Goal: Contribute content: Contribute content

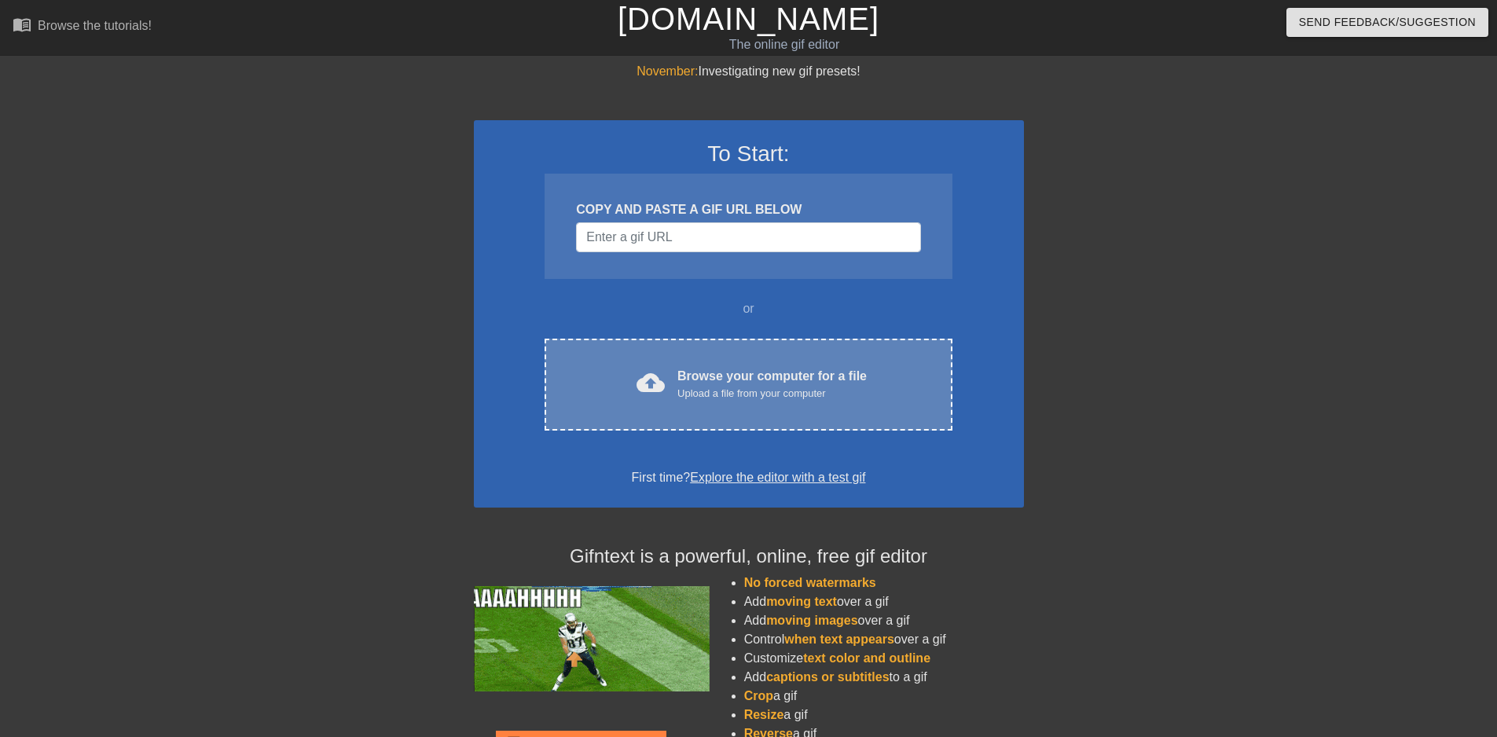
click at [666, 394] on div "cloud_upload Browse your computer for a file Upload a file from your computer" at bounding box center [748, 384] width 341 height 35
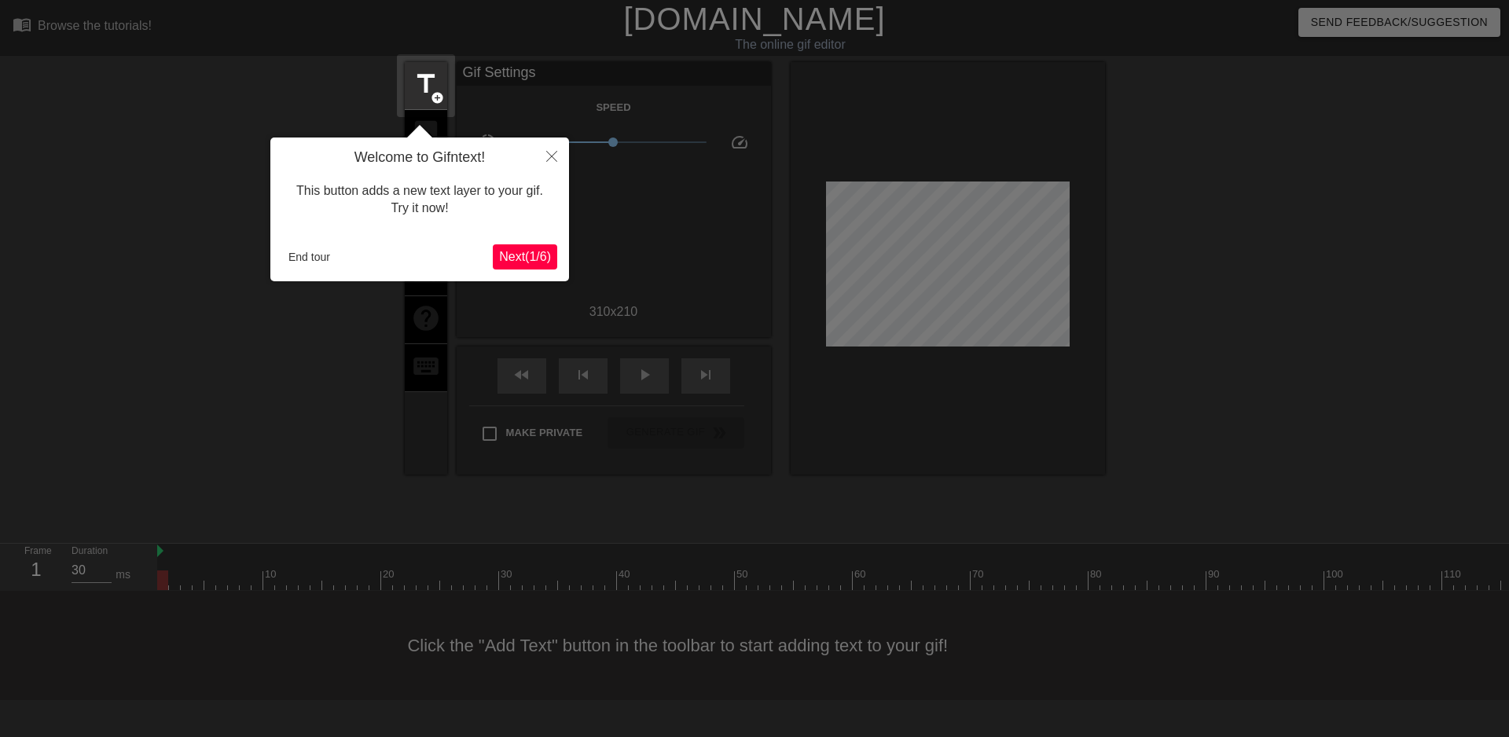
click at [525, 259] on span "Next ( 1 / 6 )" at bounding box center [525, 256] width 52 height 13
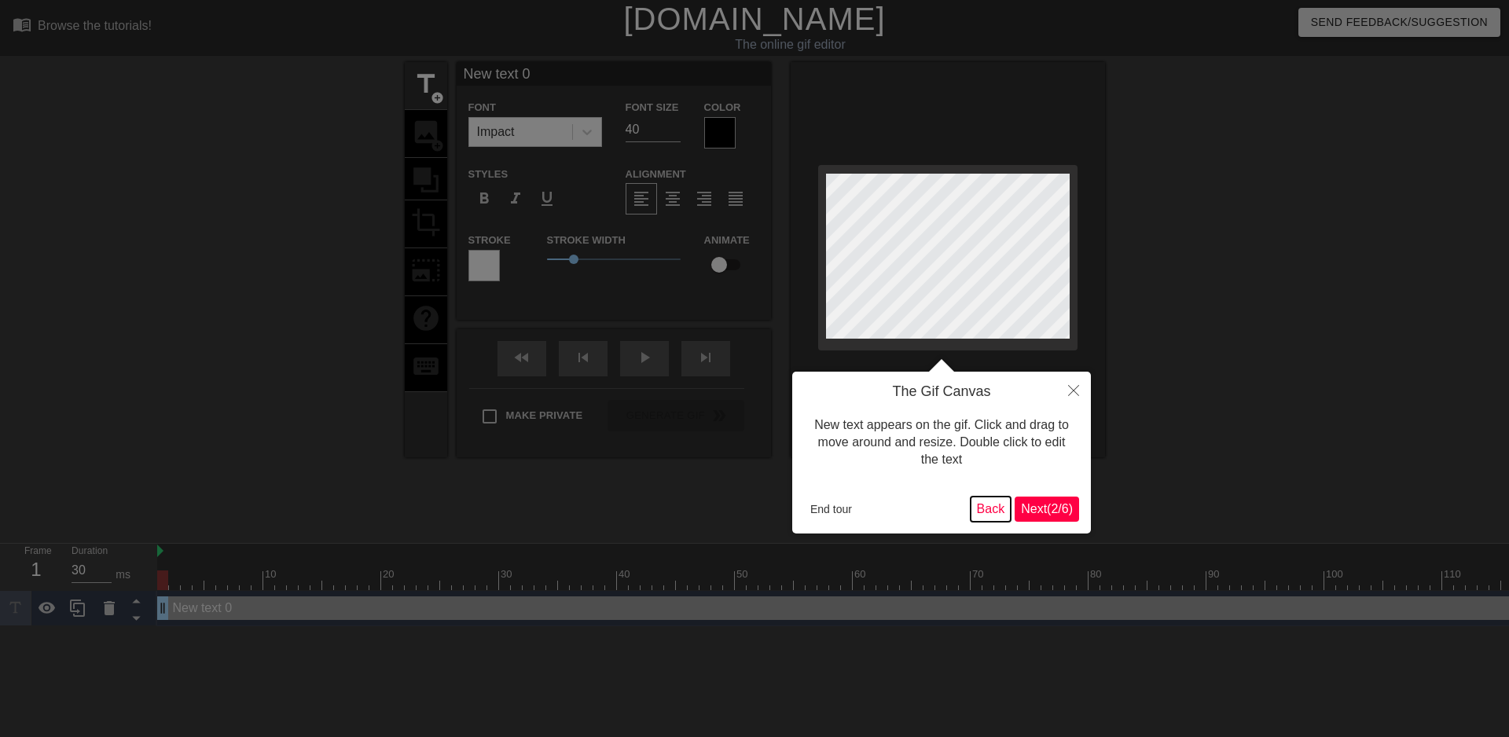
click at [987, 510] on button "Back" at bounding box center [990, 509] width 41 height 25
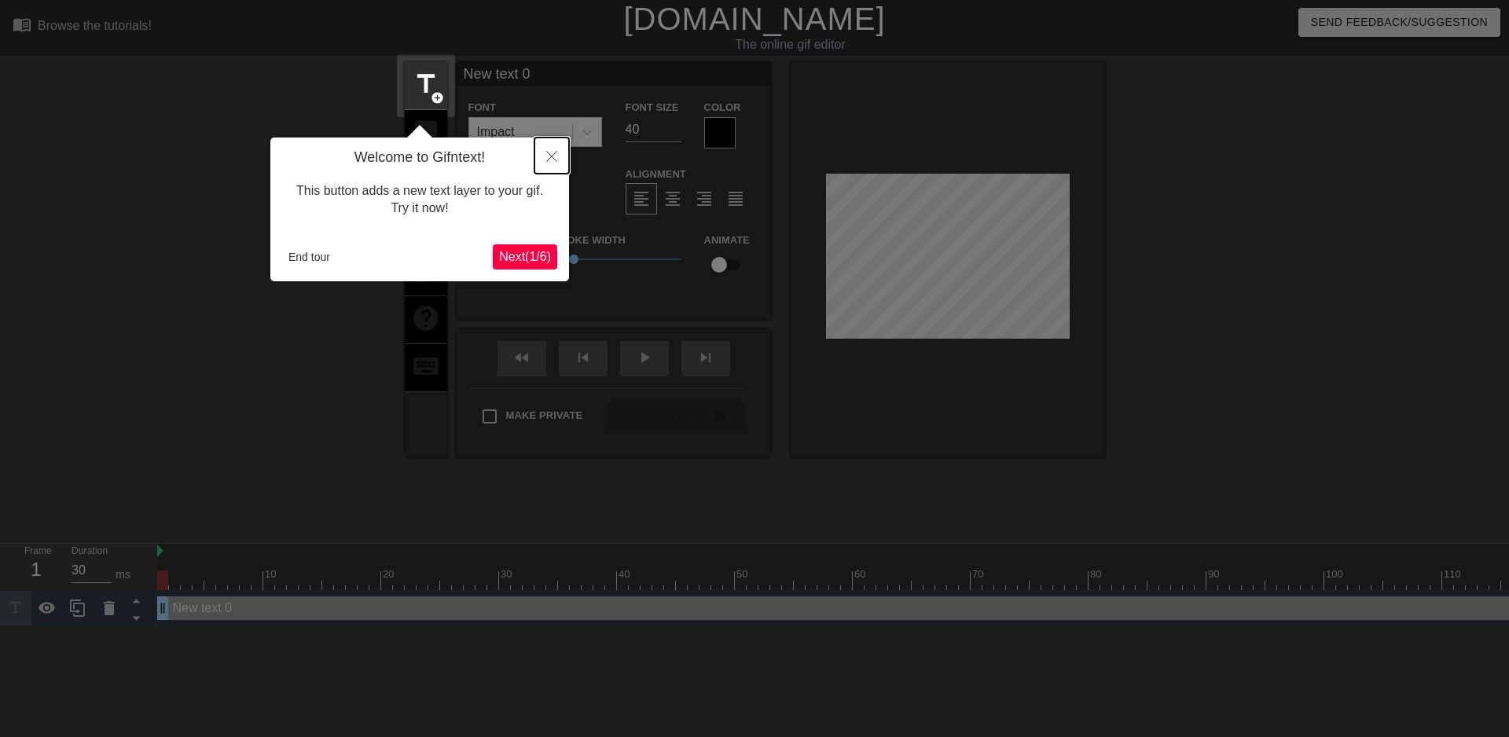
click at [554, 149] on button "Close" at bounding box center [551, 156] width 35 height 36
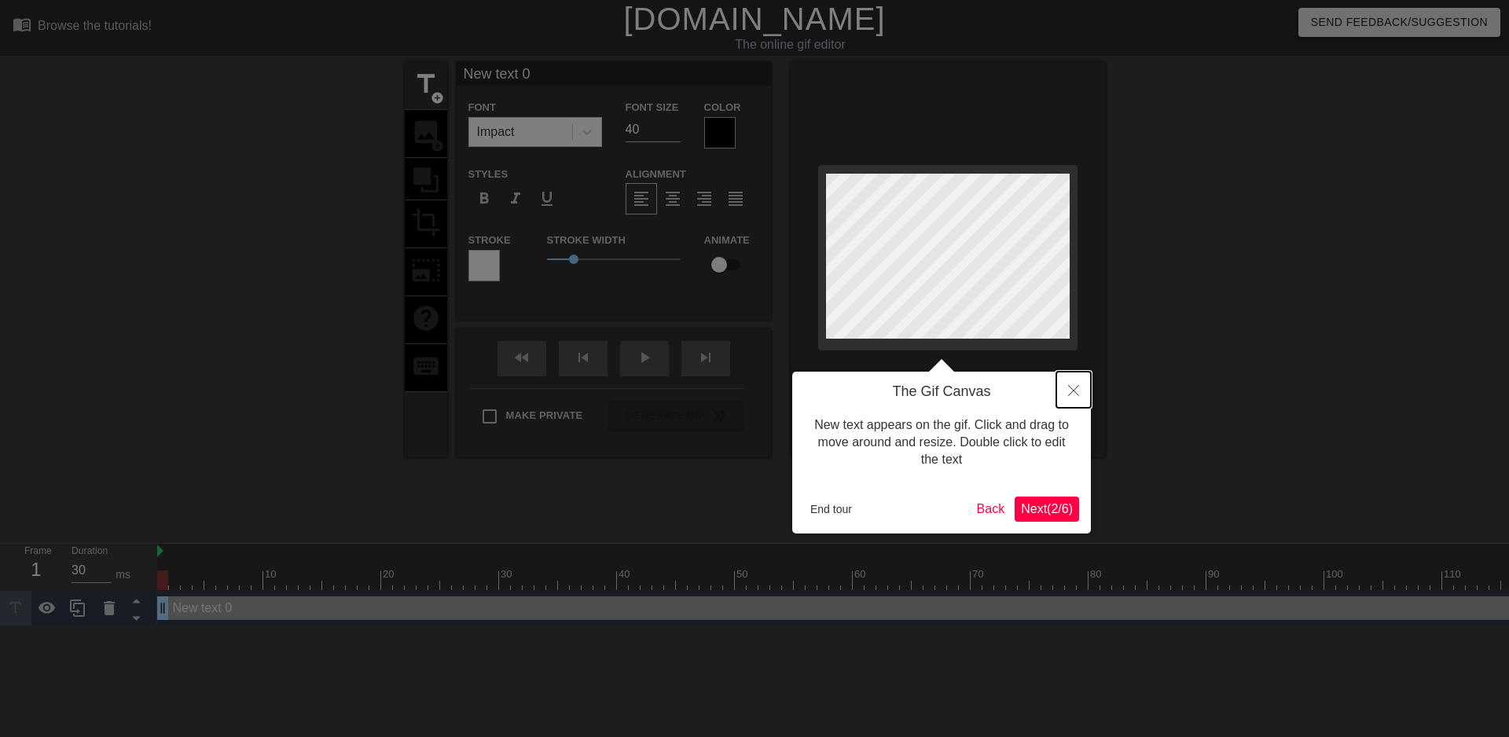
click at [1071, 383] on button "Close" at bounding box center [1073, 390] width 35 height 36
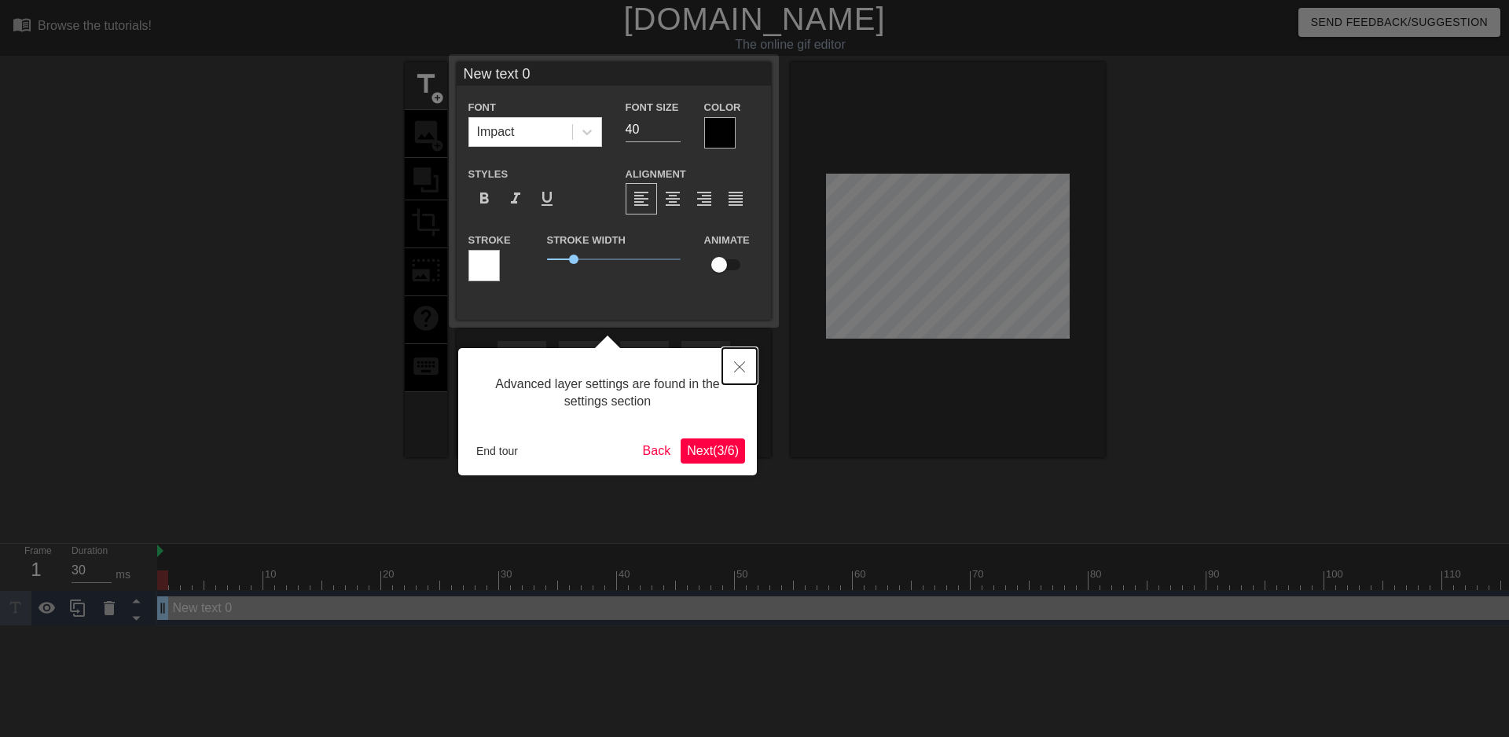
click at [739, 366] on icon "Close" at bounding box center [739, 366] width 11 height 11
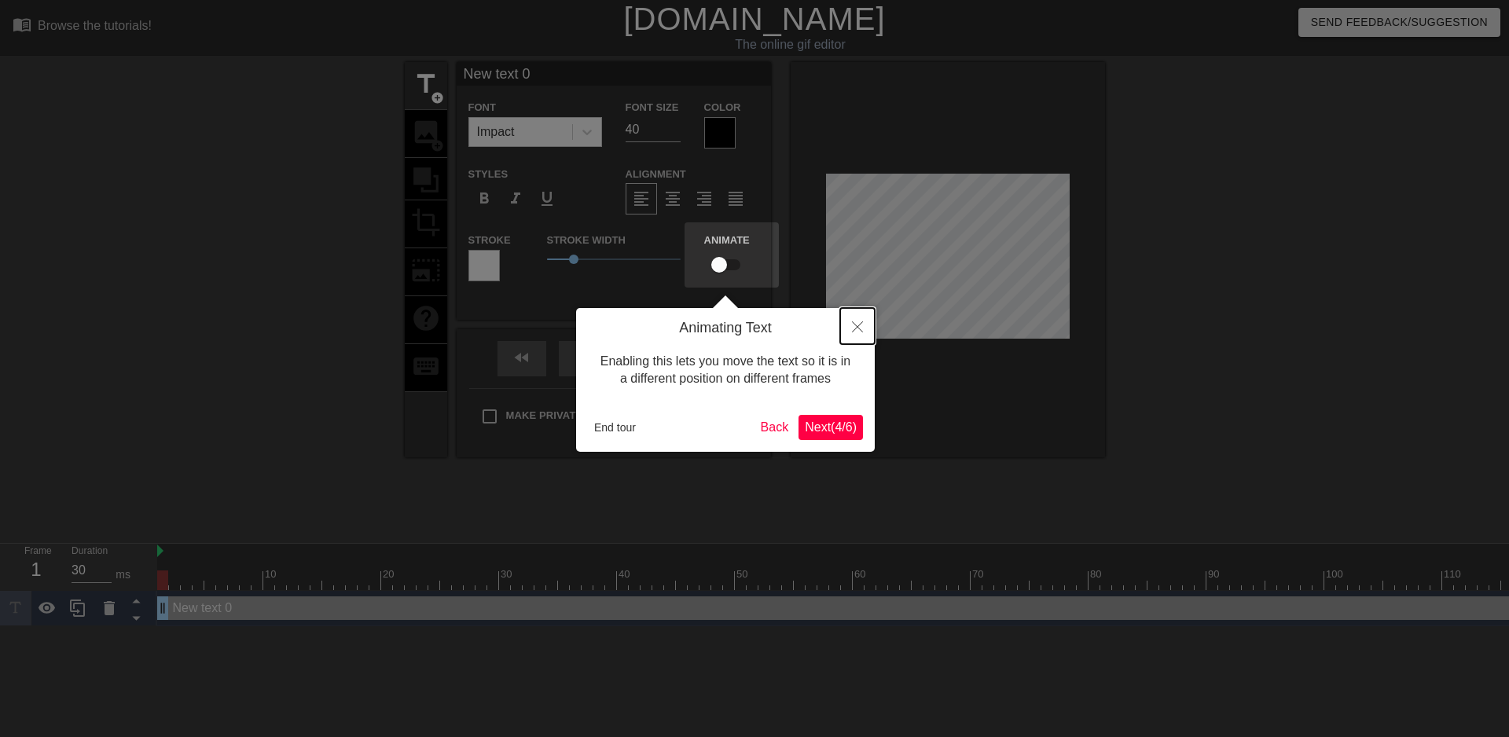
click at [851, 329] on button "Close" at bounding box center [857, 326] width 35 height 36
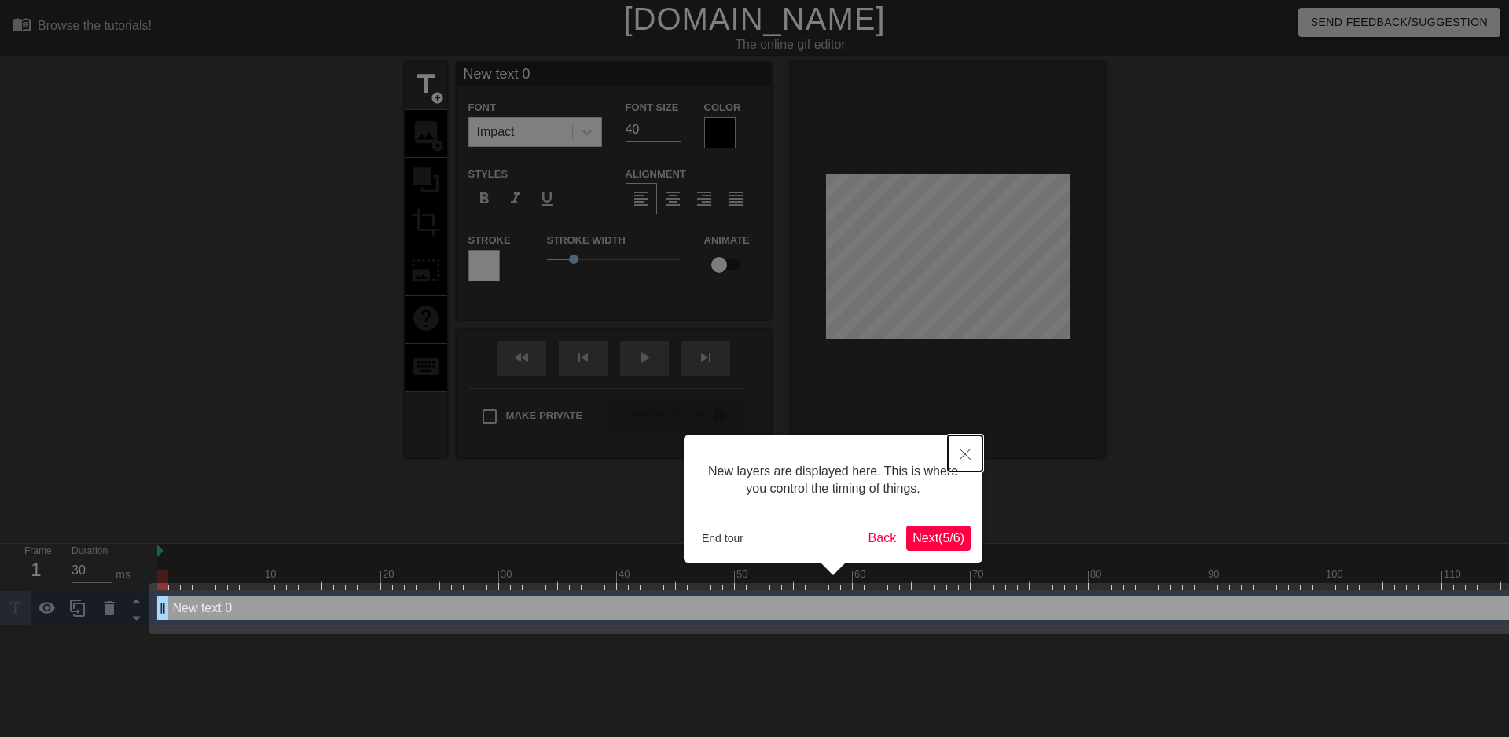
click at [959, 444] on button "Close" at bounding box center [965, 453] width 35 height 36
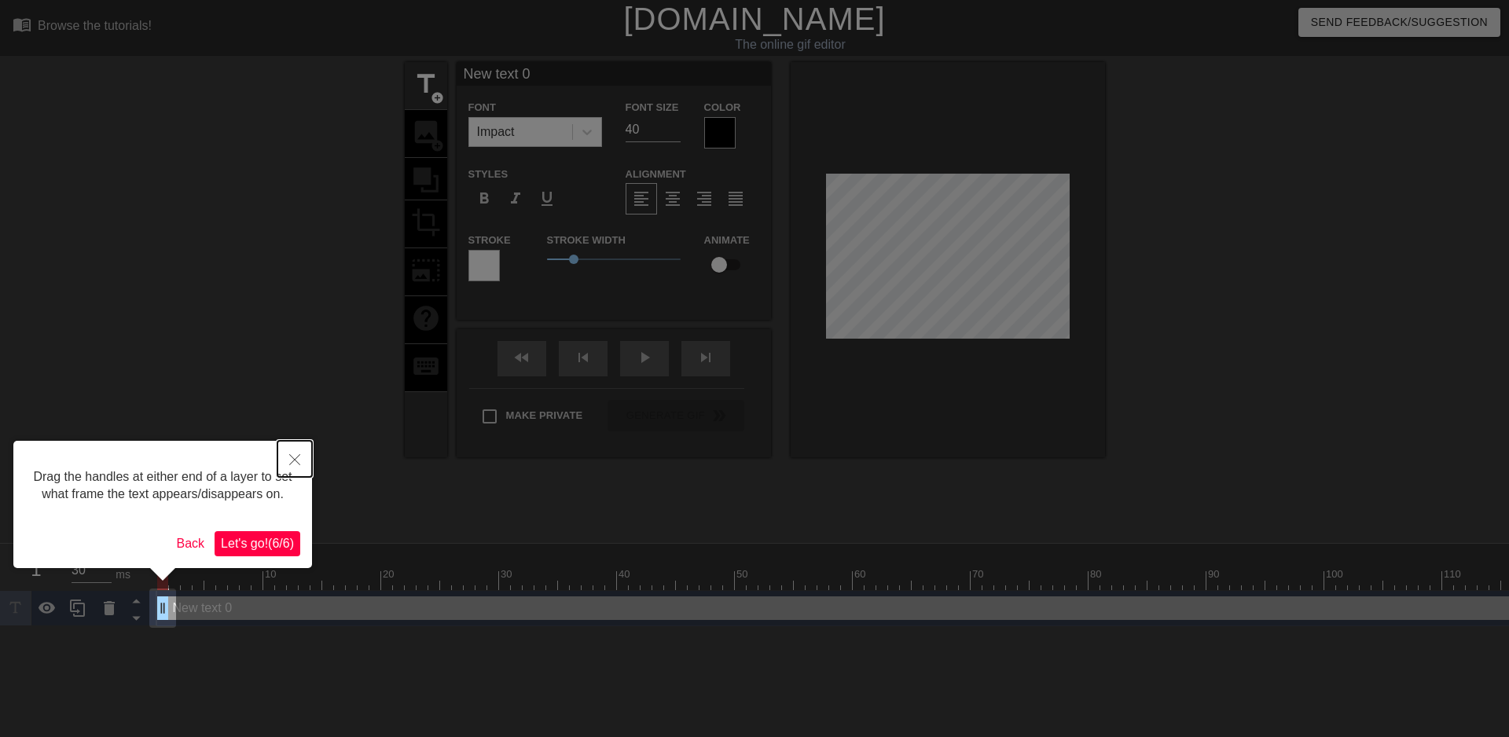
click at [290, 459] on icon "Close" at bounding box center [294, 459] width 11 height 11
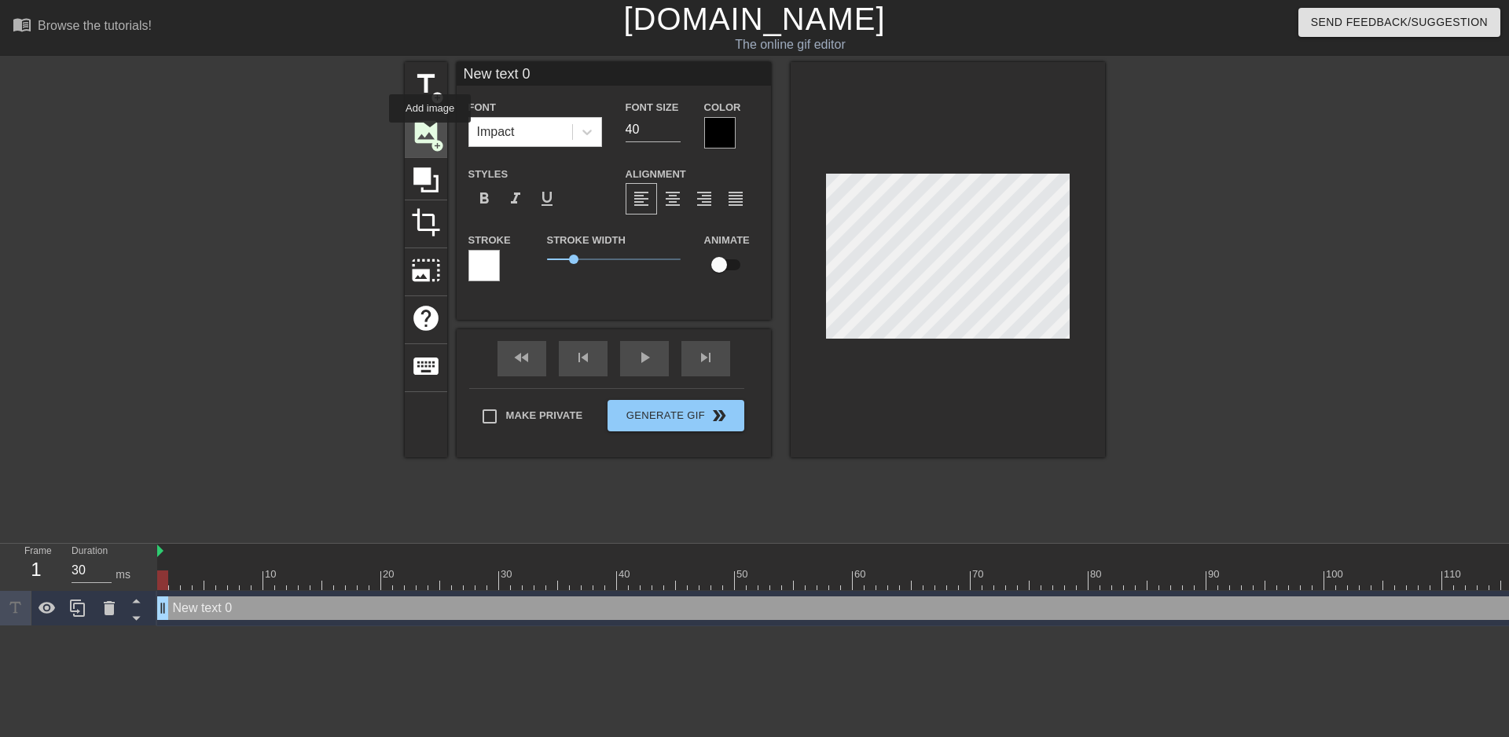
click at [430, 134] on span "image" at bounding box center [426, 132] width 30 height 30
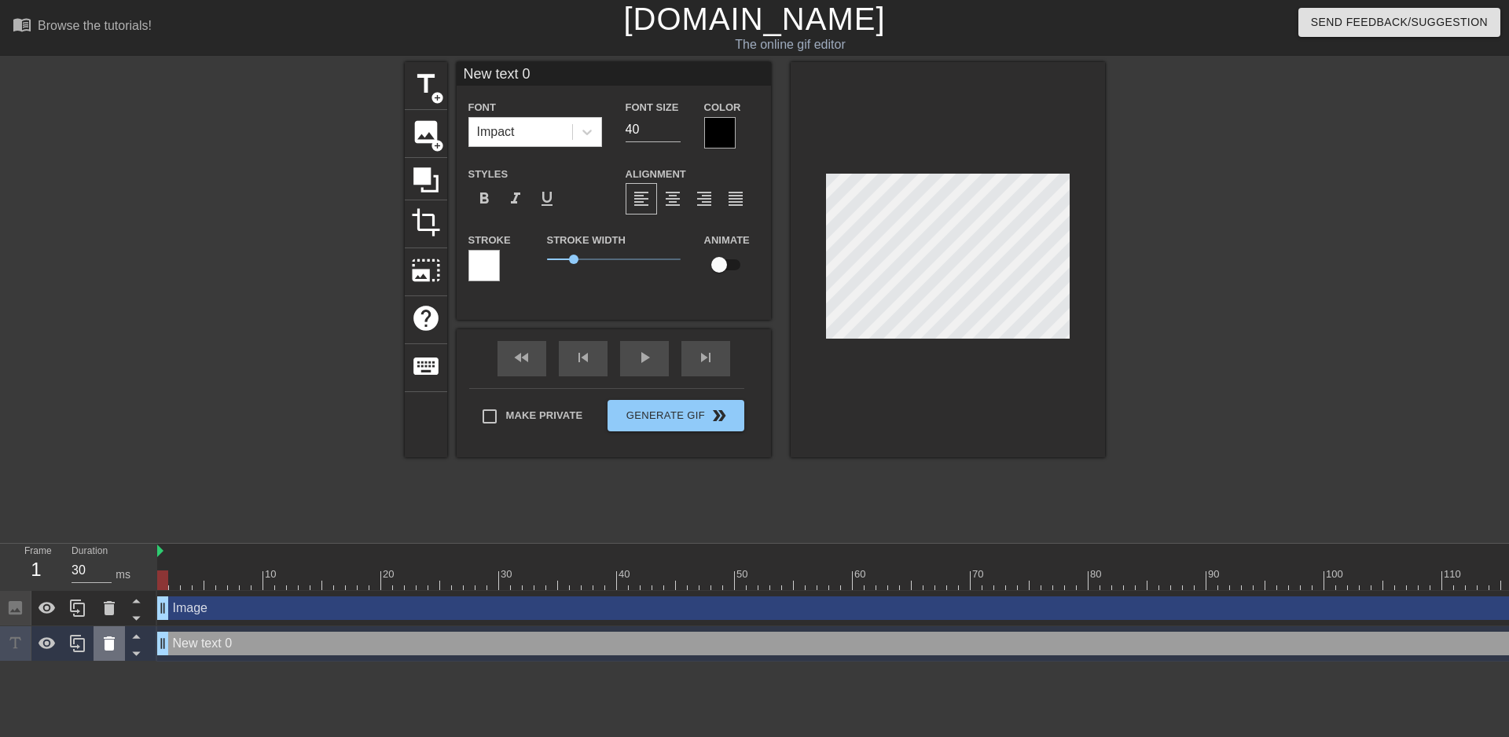
click at [107, 640] on icon at bounding box center [109, 643] width 19 height 19
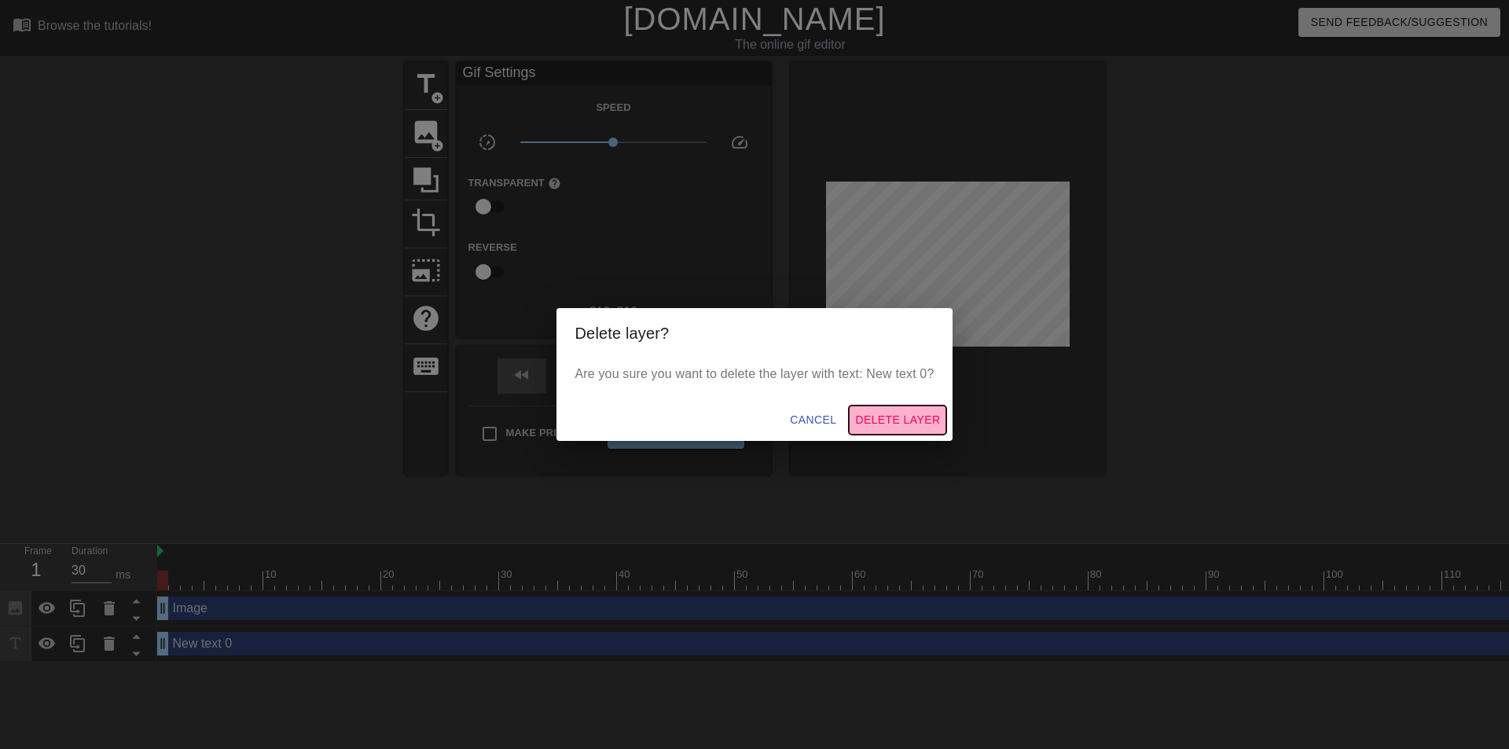
click at [899, 420] on span "Delete Layer" at bounding box center [897, 420] width 85 height 20
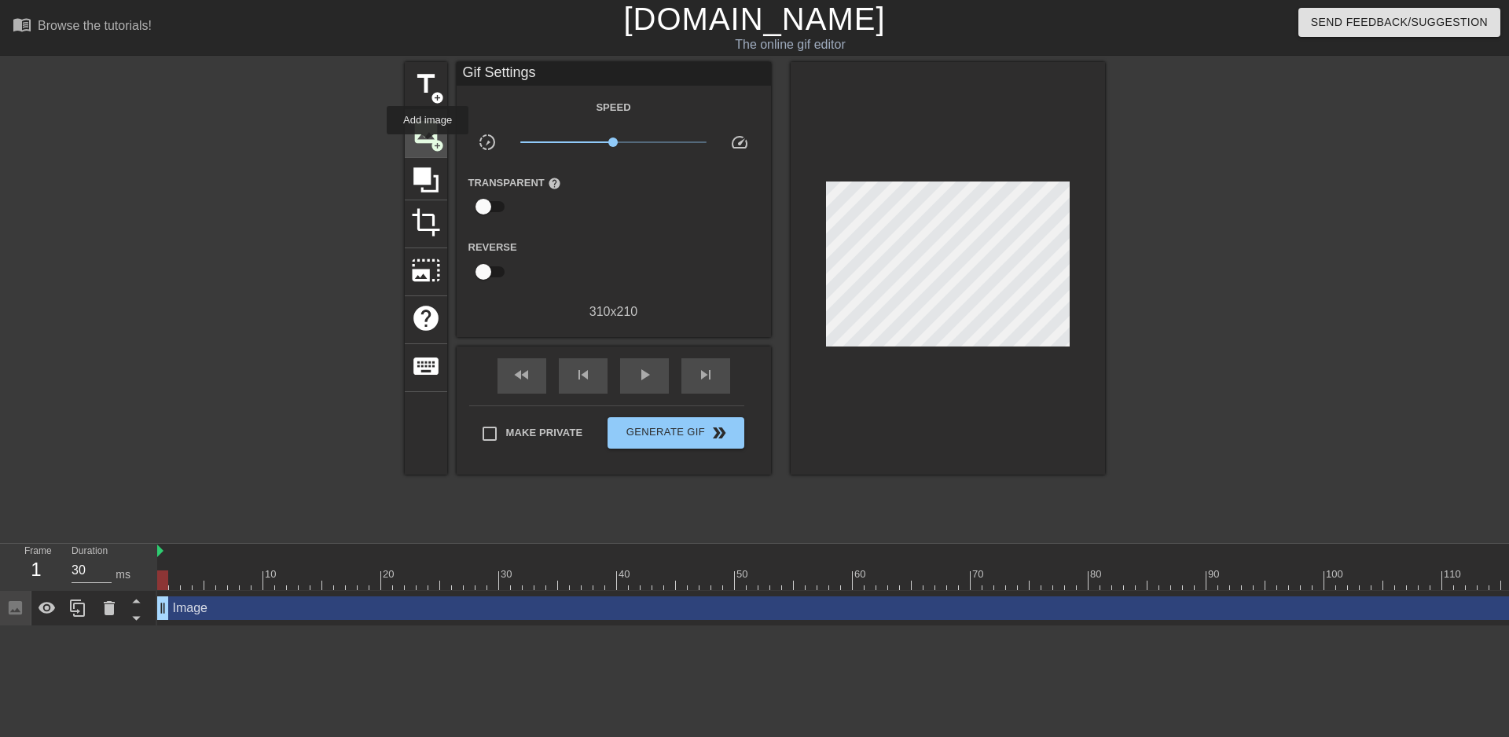
click at [427, 145] on span "image" at bounding box center [426, 132] width 30 height 30
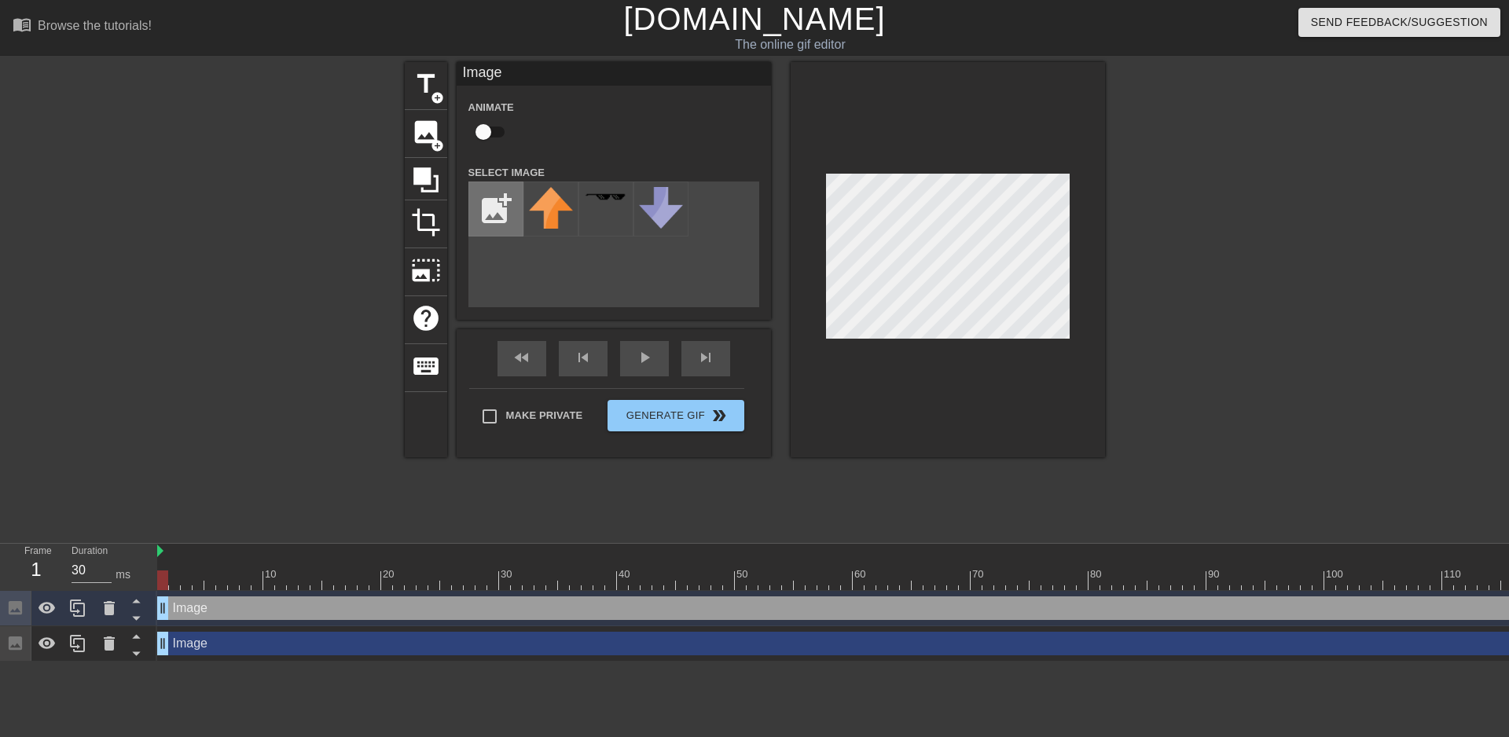
click at [491, 206] on input "file" at bounding box center [495, 208] width 53 height 53
type input "C:\fakepath\catboytransparent.png"
click at [102, 607] on icon at bounding box center [109, 608] width 19 height 19
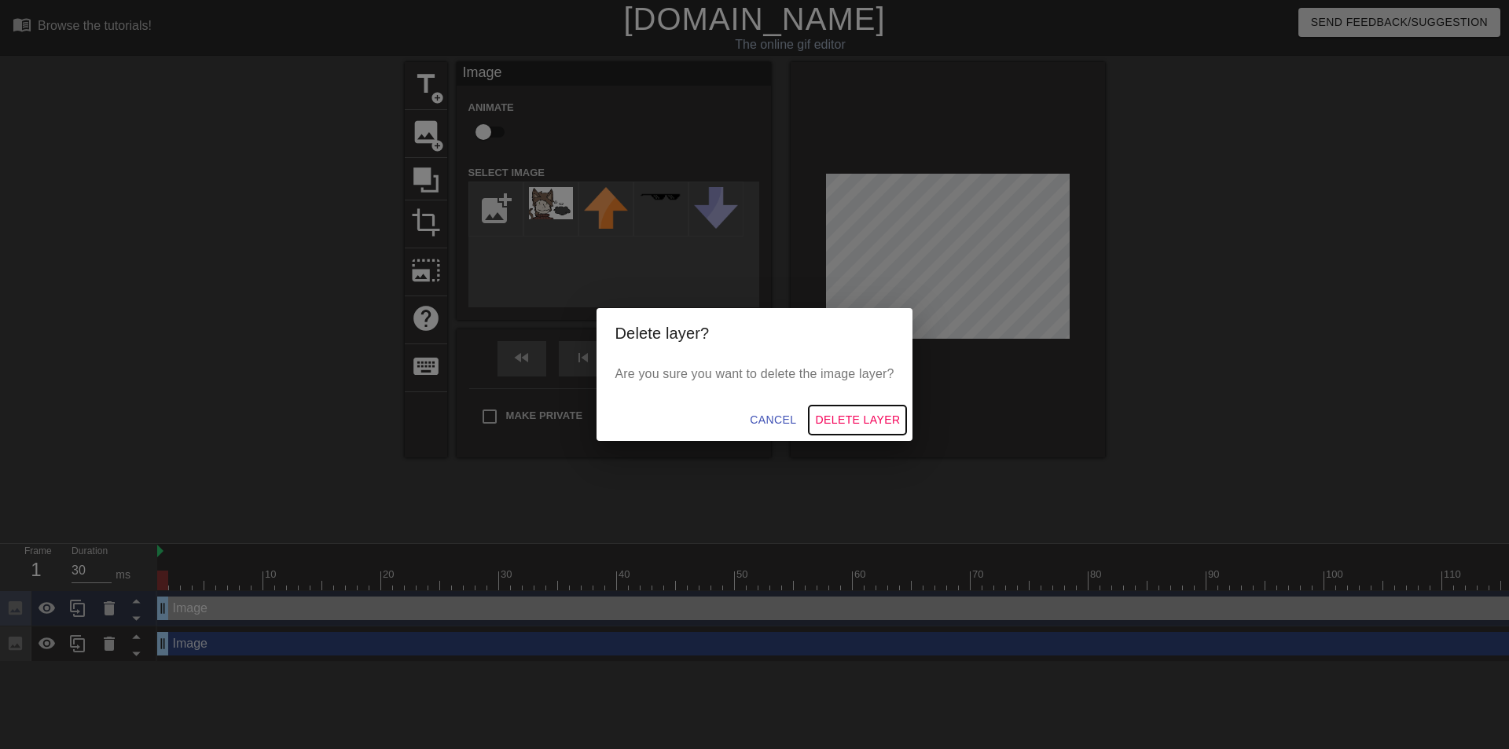
click at [853, 418] on span "Delete Layer" at bounding box center [857, 420] width 85 height 20
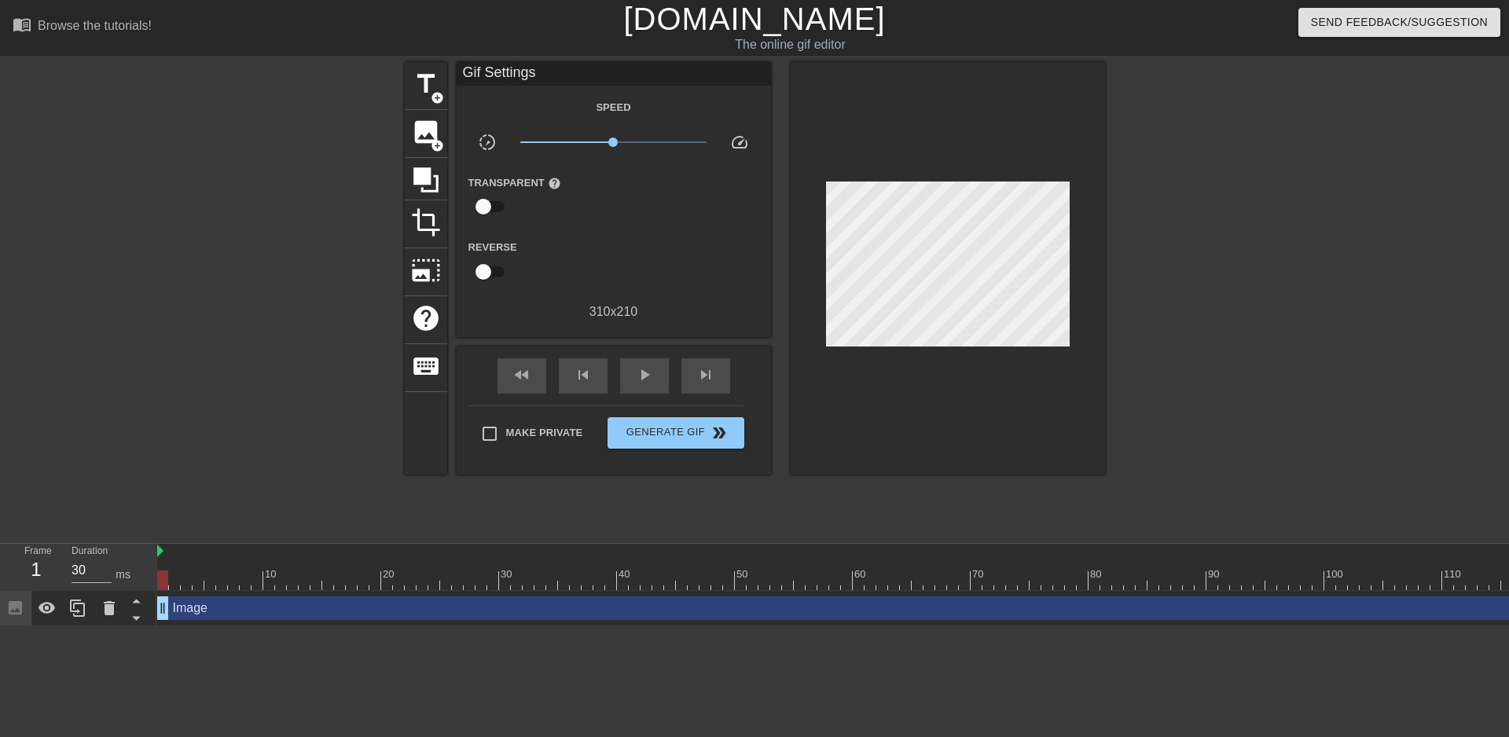
click at [113, 613] on icon at bounding box center [109, 608] width 11 height 14
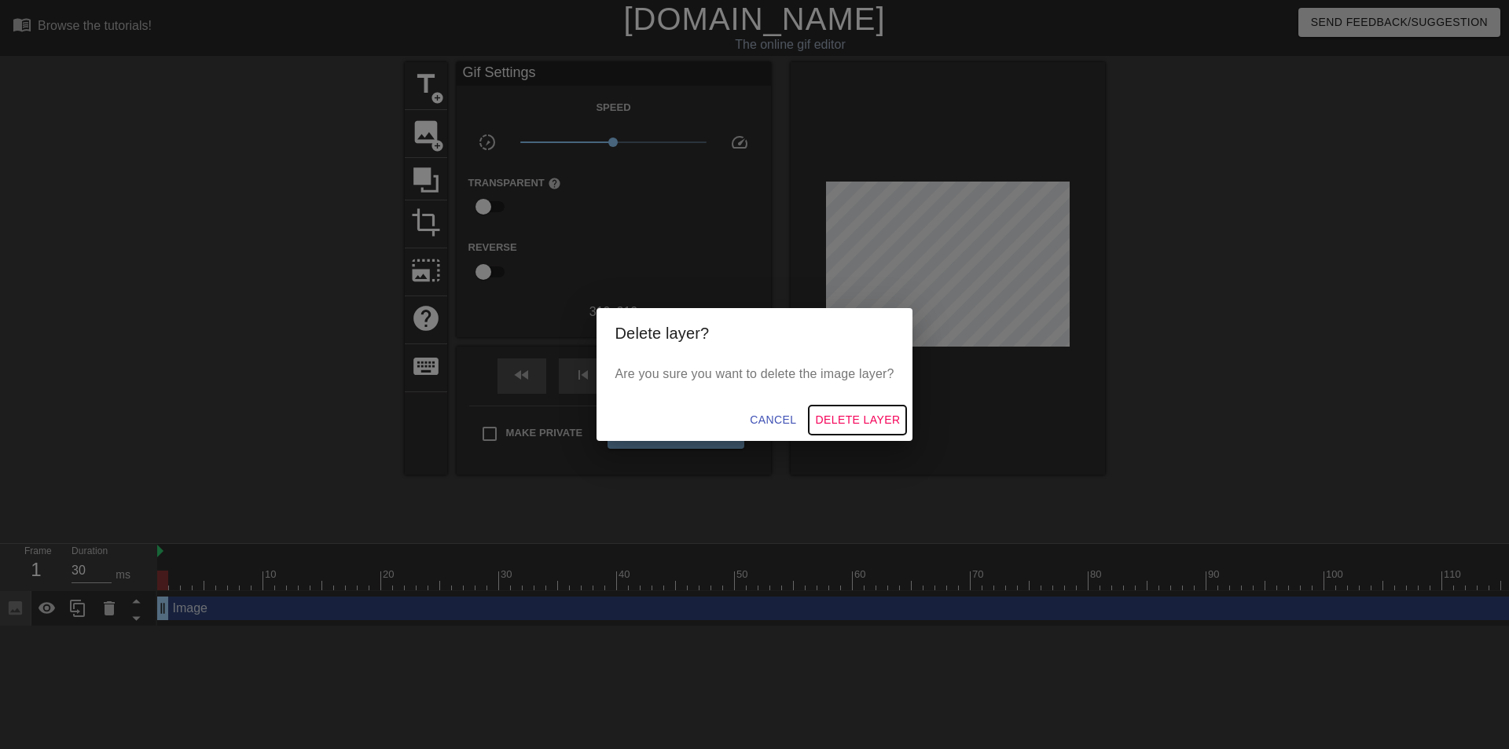
click at [856, 421] on span "Delete Layer" at bounding box center [857, 420] width 85 height 20
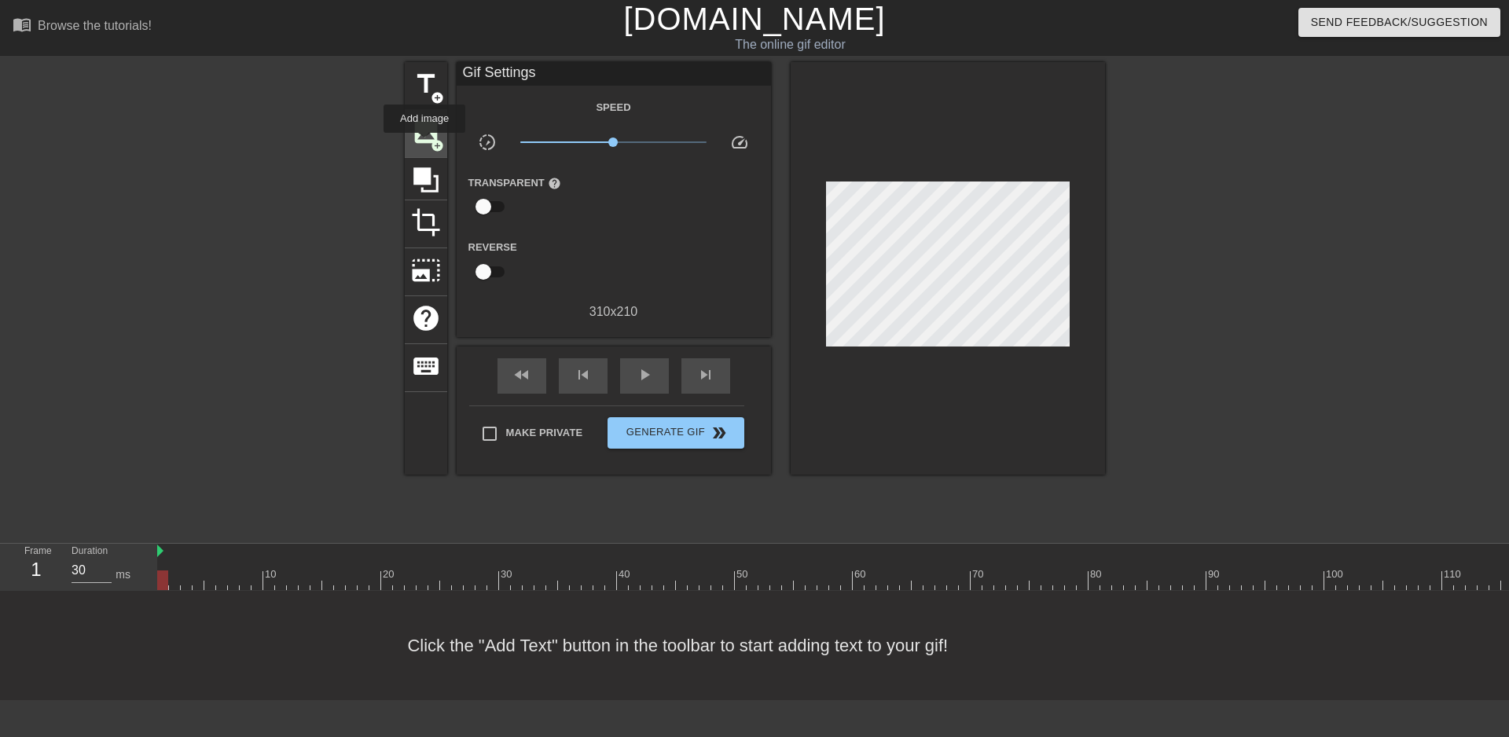
click at [424, 144] on span "image" at bounding box center [426, 132] width 30 height 30
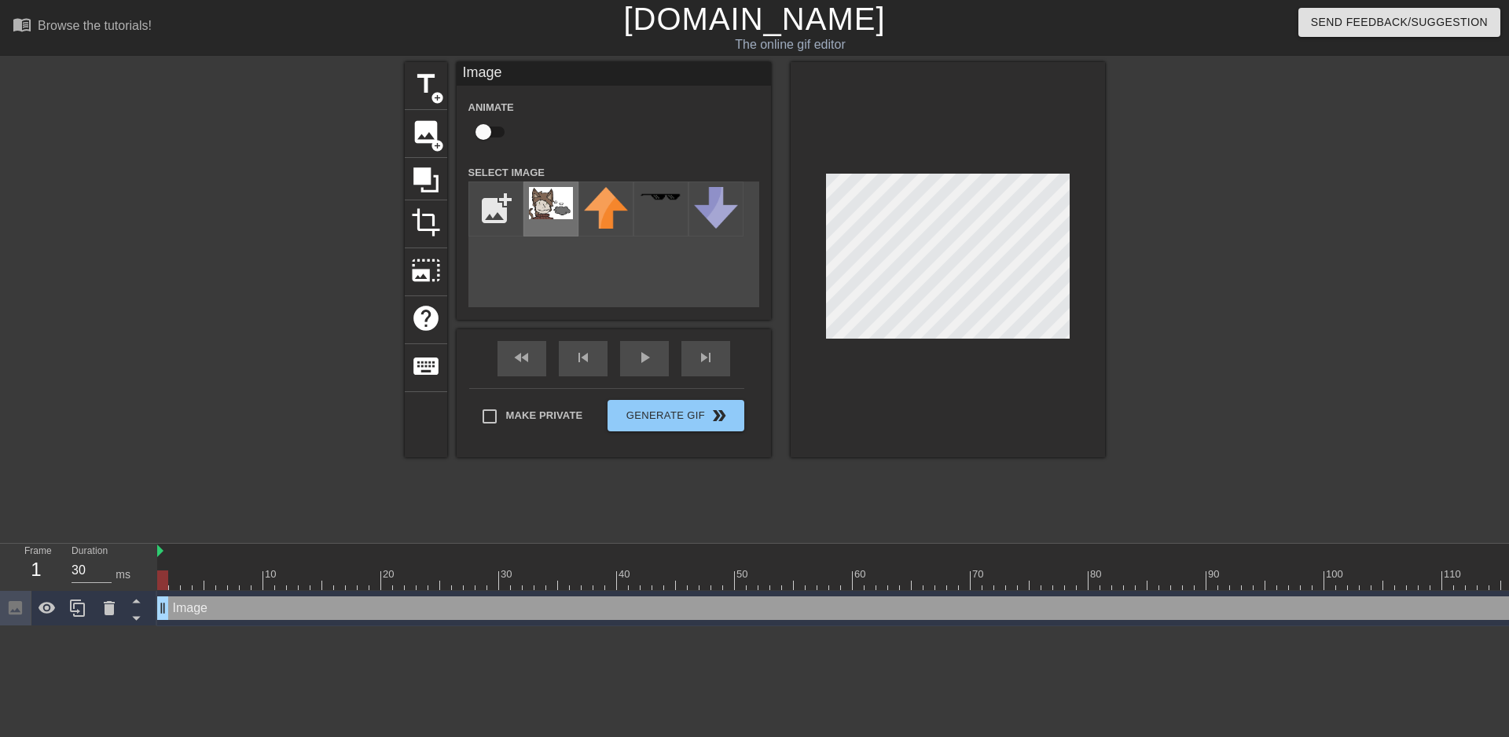
click at [551, 209] on img at bounding box center [551, 203] width 44 height 32
click at [1025, 167] on div at bounding box center [947, 259] width 314 height 395
click at [504, 214] on input "file" at bounding box center [495, 208] width 53 height 53
type input "C:\fakepath\catboystandalone.png"
click at [569, 227] on img at bounding box center [551, 212] width 44 height 50
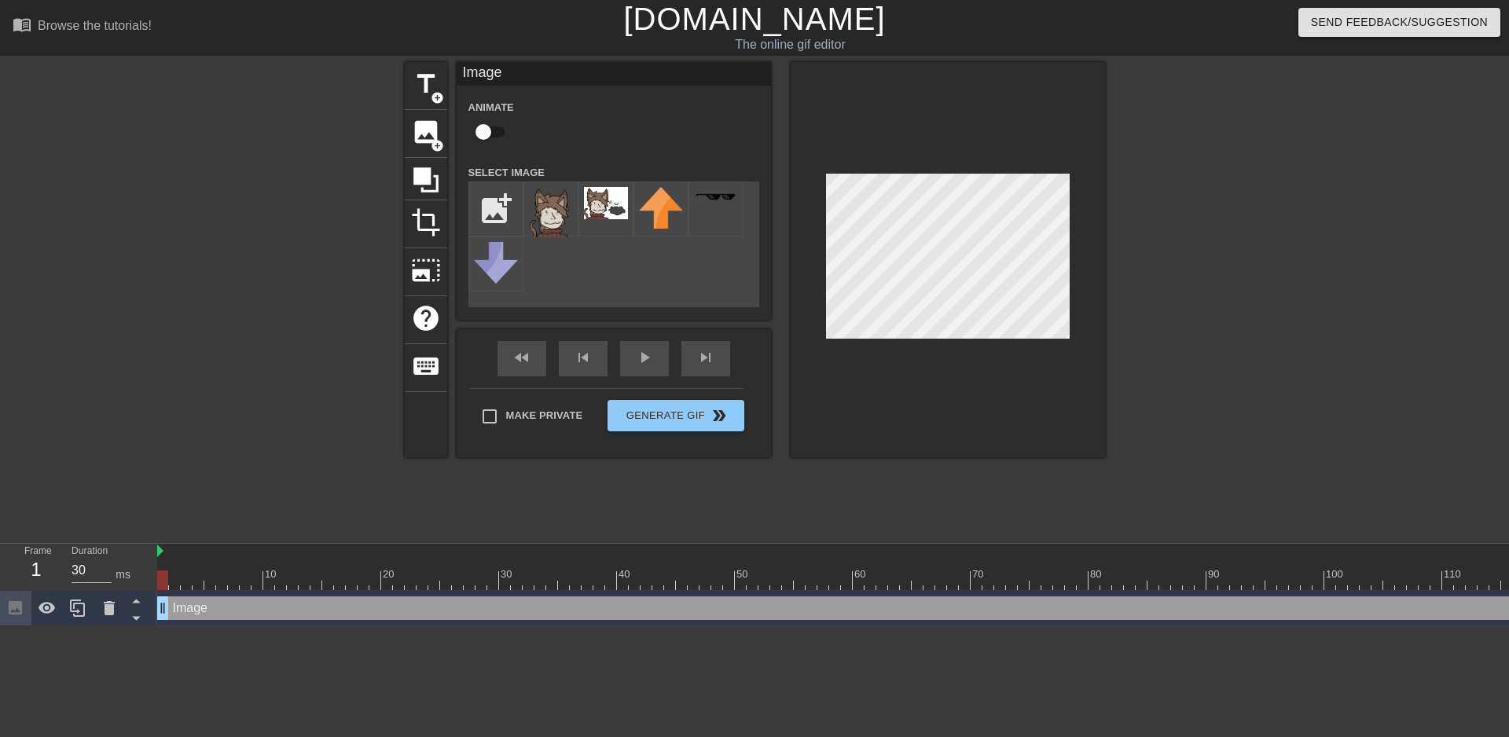
click at [1271, 417] on div at bounding box center [1242, 297] width 236 height 471
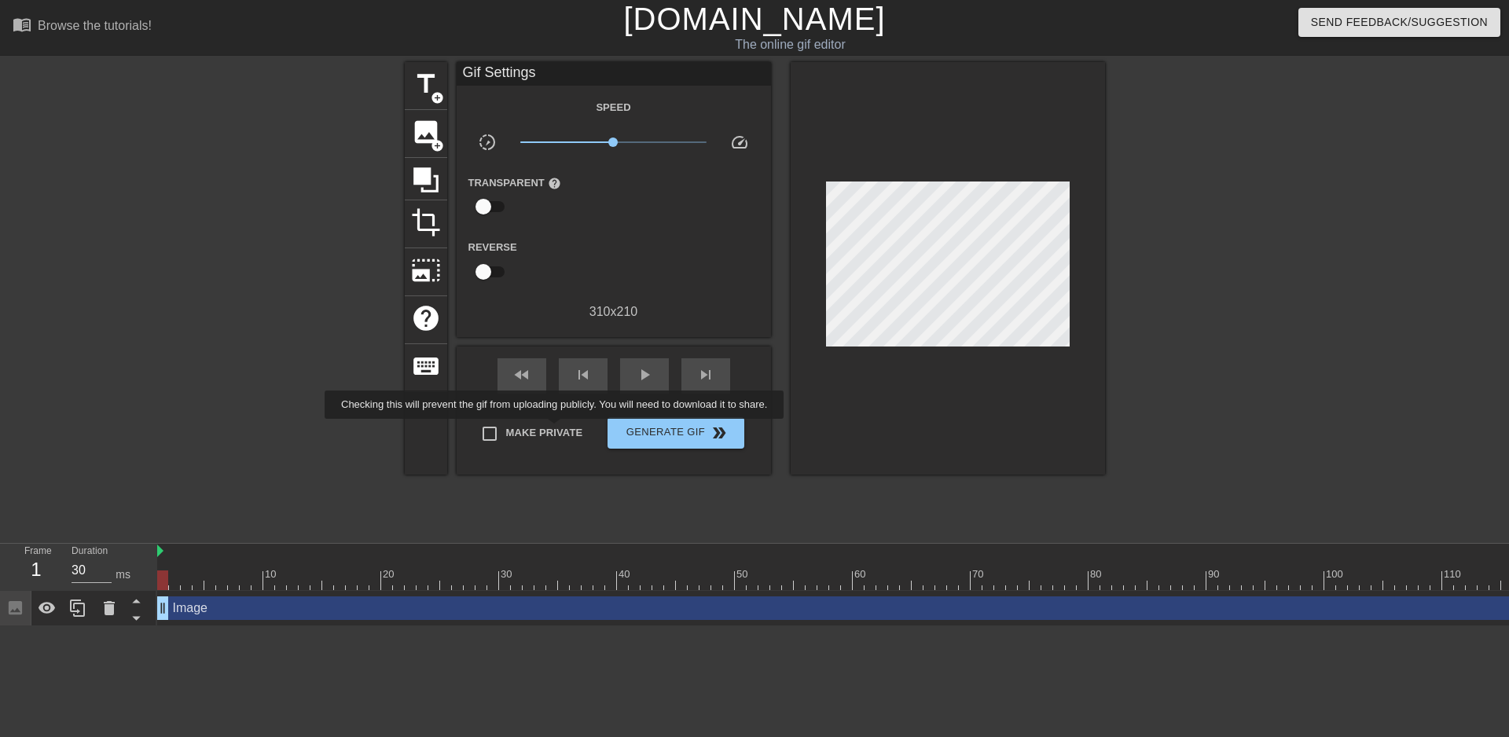
click at [557, 430] on span "Make Private" at bounding box center [544, 433] width 77 height 16
click at [506, 430] on input "Make Private" at bounding box center [489, 433] width 33 height 33
checkbox input "true"
click at [1207, 340] on div at bounding box center [1242, 297] width 236 height 471
click at [707, 443] on button "Generate Gif double_arrow" at bounding box center [675, 432] width 136 height 31
